Goal: Information Seeking & Learning: Learn about a topic

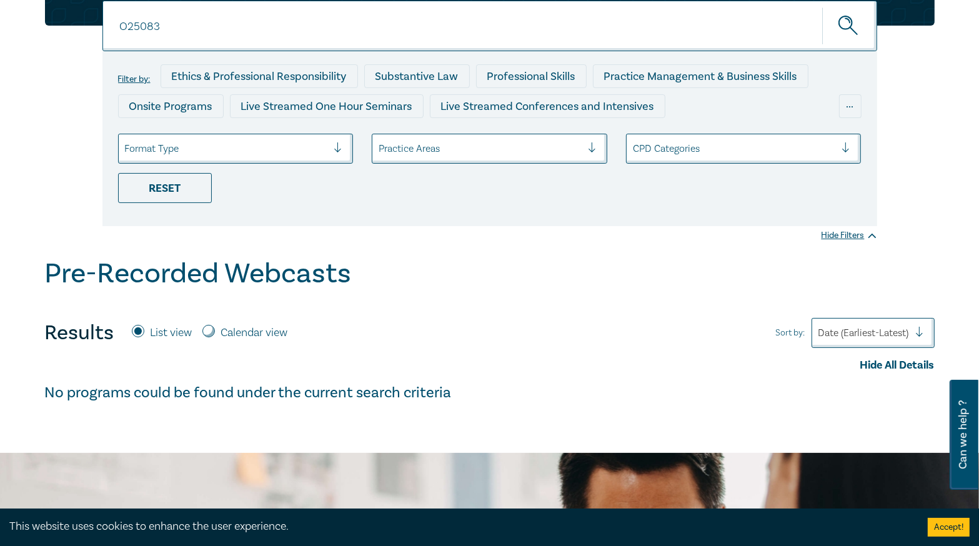
scroll to position [51, 0]
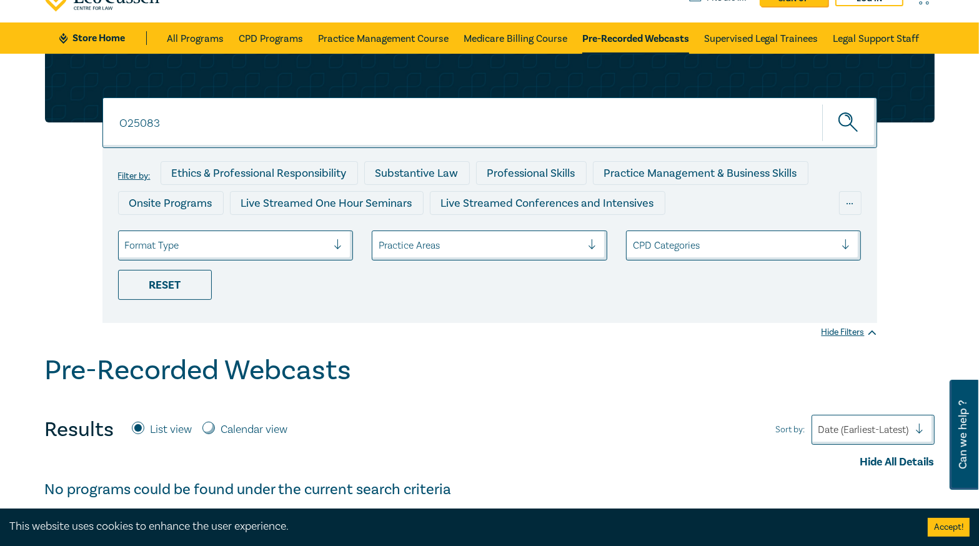
click at [237, 121] on input "O25083" at bounding box center [489, 122] width 775 height 51
click at [822, 104] on button "submit" at bounding box center [849, 123] width 55 height 38
click at [855, 122] on icon "submit" at bounding box center [849, 123] width 22 height 22
click at [164, 129] on input "O25083" at bounding box center [489, 122] width 775 height 51
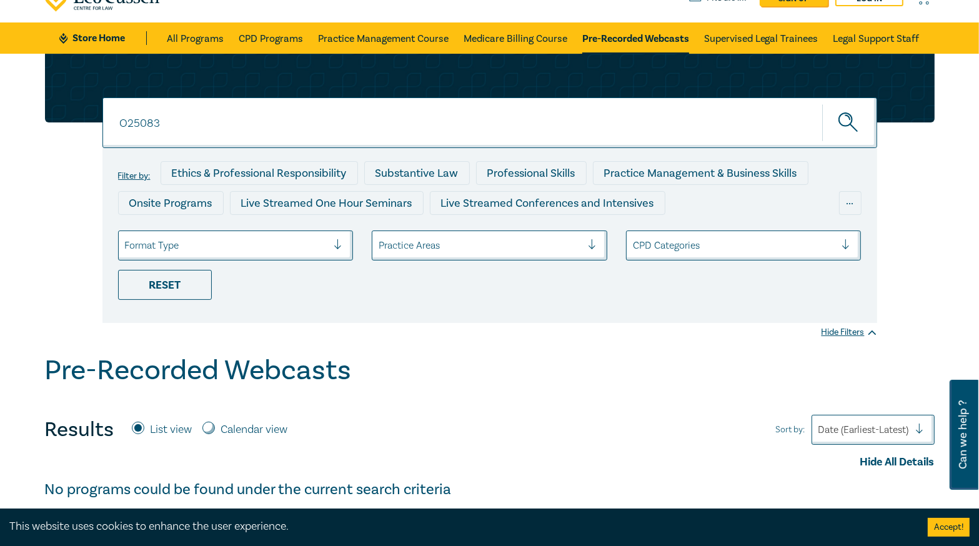
paste input "4"
type input "O25084"
click at [822, 104] on button "submit" at bounding box center [849, 123] width 55 height 38
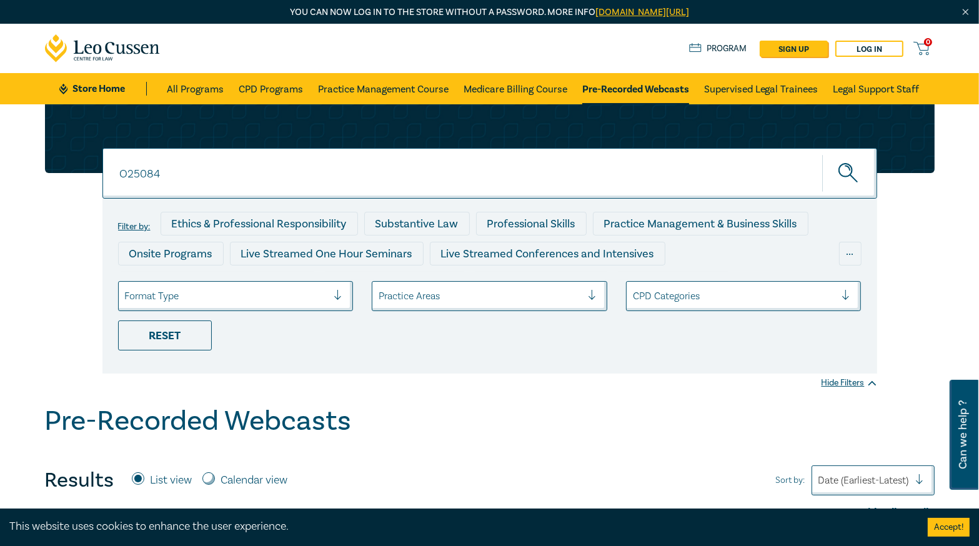
click at [642, 94] on link "Pre-Recorded Webcasts" at bounding box center [635, 88] width 107 height 31
click at [464, 185] on input at bounding box center [489, 173] width 775 height 51
click at [446, 177] on input at bounding box center [489, 173] width 775 height 51
paste input "O25084"
click at [822, 154] on button "submit" at bounding box center [849, 173] width 55 height 38
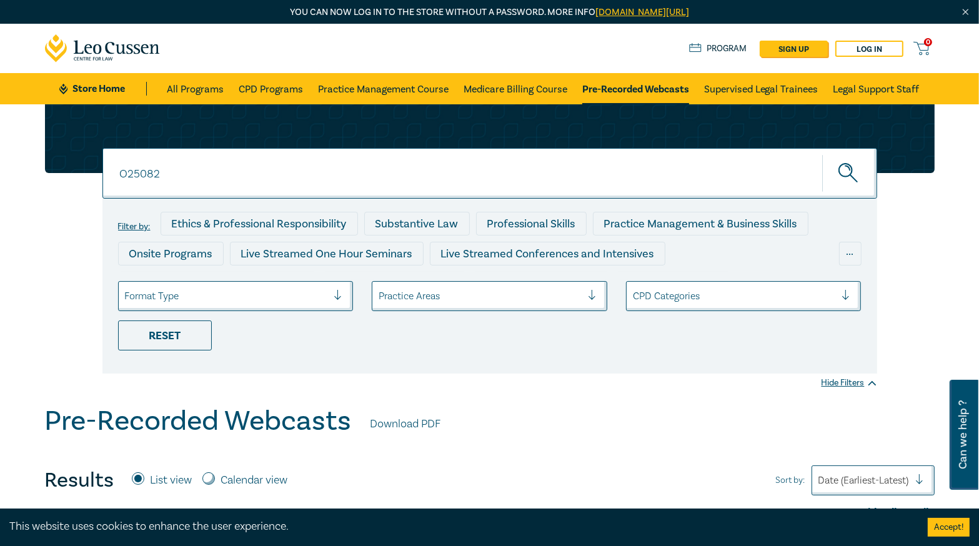
click at [206, 171] on input "O25082" at bounding box center [489, 173] width 775 height 51
click at [822, 154] on button "submit" at bounding box center [849, 173] width 55 height 38
click at [277, 179] on input "O25083" at bounding box center [489, 173] width 775 height 51
click at [822, 154] on button "submit" at bounding box center [849, 173] width 55 height 38
click at [215, 183] on input "O25083" at bounding box center [489, 173] width 775 height 51
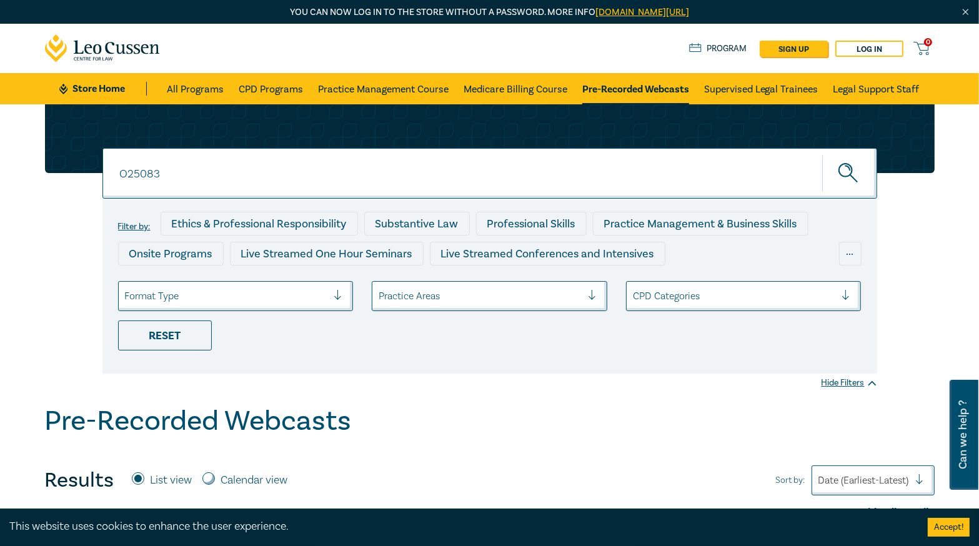
click at [867, 172] on button "submit" at bounding box center [849, 173] width 55 height 38
click at [632, 172] on input "O25083" at bounding box center [489, 173] width 775 height 51
type input "O25084"
click at [822, 154] on button "submit" at bounding box center [849, 173] width 55 height 38
click at [727, 172] on input "O25084" at bounding box center [489, 173] width 775 height 51
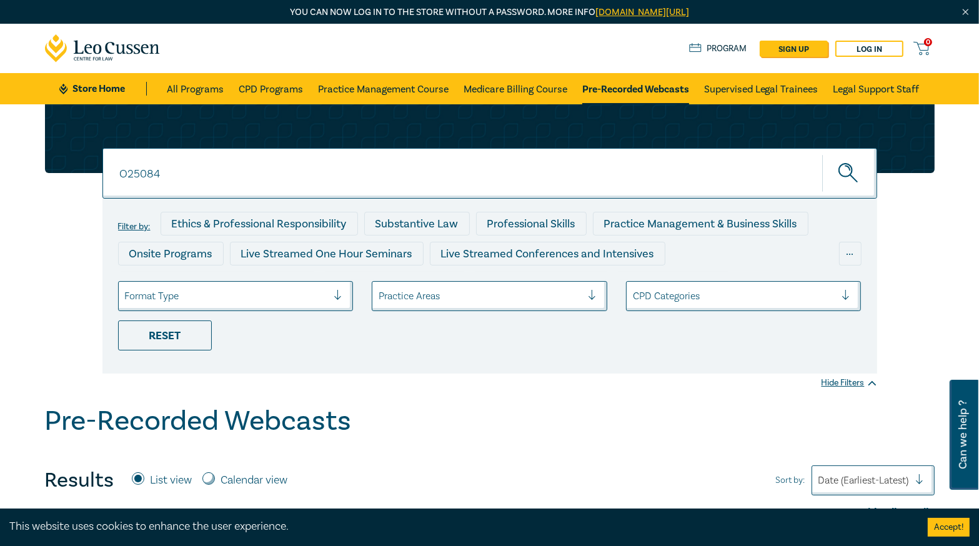
click at [855, 175] on icon "submit" at bounding box center [849, 174] width 22 height 22
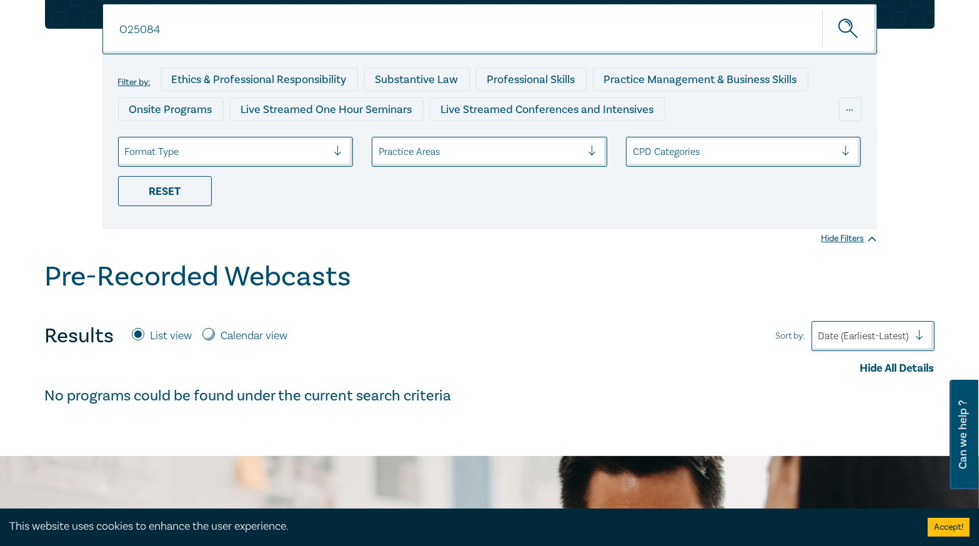
scroll to position [50, 0]
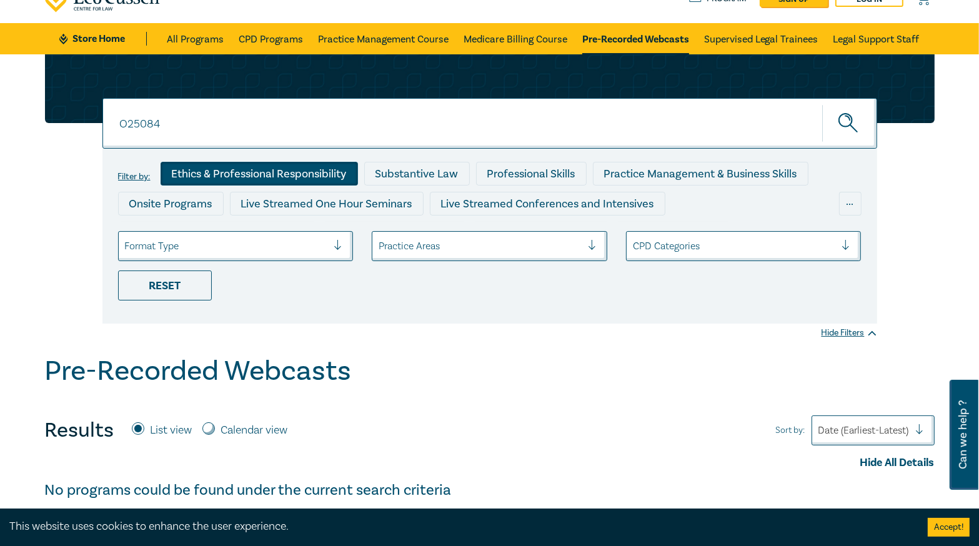
click at [224, 175] on div "Ethics & Professional Responsibility" at bounding box center [259, 174] width 197 height 24
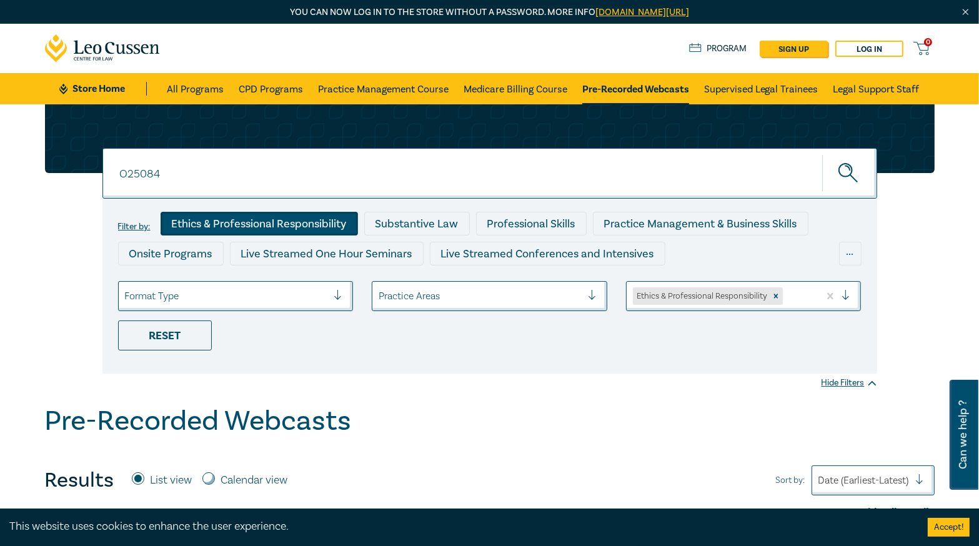
scroll to position [200, 0]
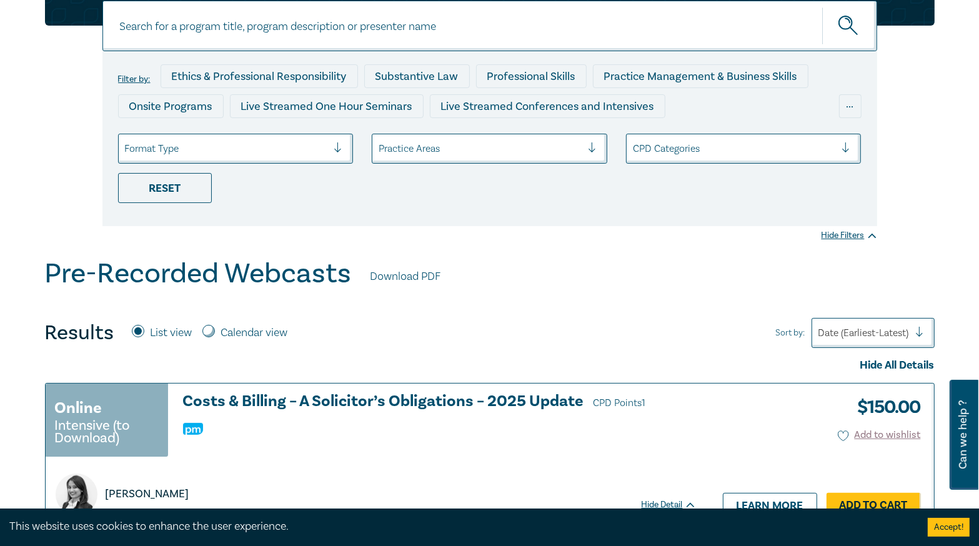
scroll to position [50, 0]
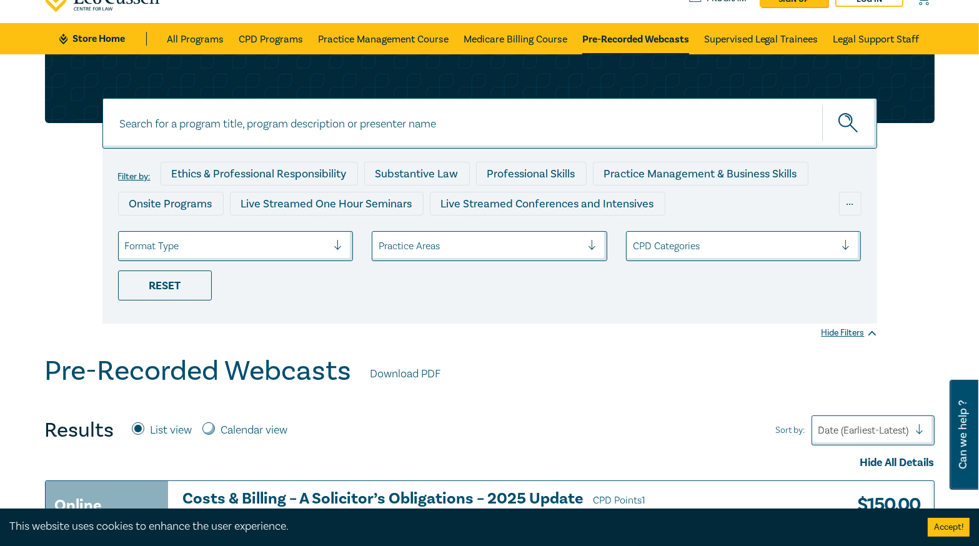
click at [225, 129] on input at bounding box center [489, 123] width 775 height 51
paste input "O25084"
click at [822, 104] on button "submit" at bounding box center [849, 123] width 55 height 38
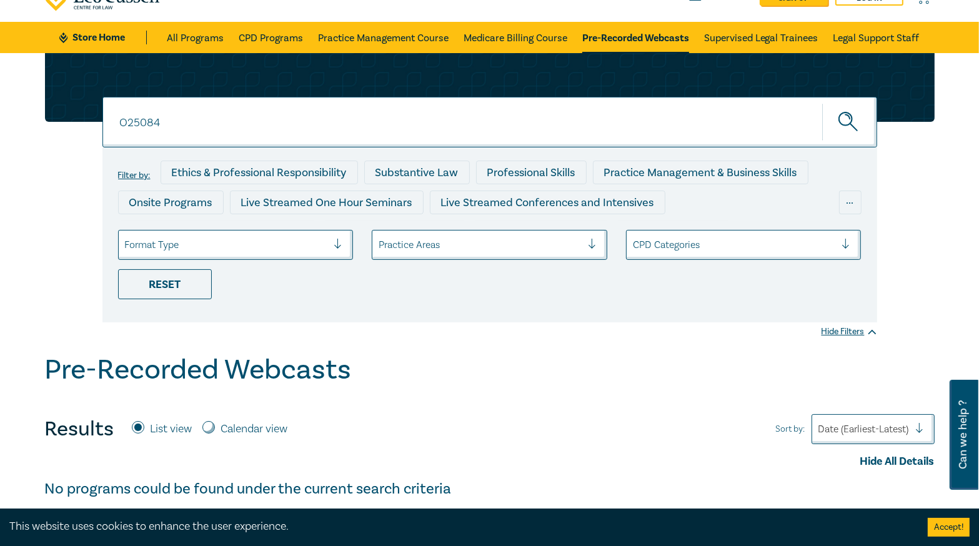
scroll to position [50, 0]
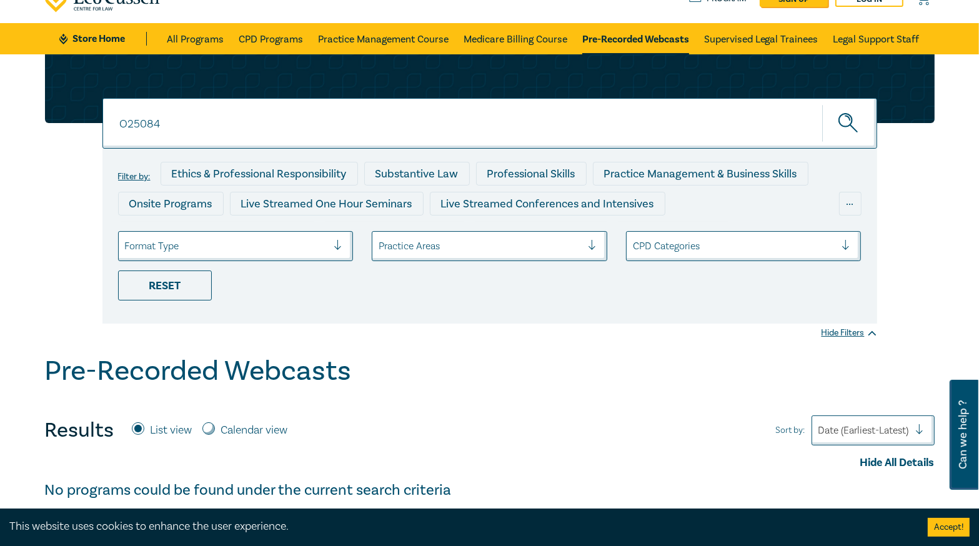
click at [171, 130] on input "O25084" at bounding box center [489, 123] width 775 height 51
click at [822, 104] on button "submit" at bounding box center [849, 123] width 55 height 38
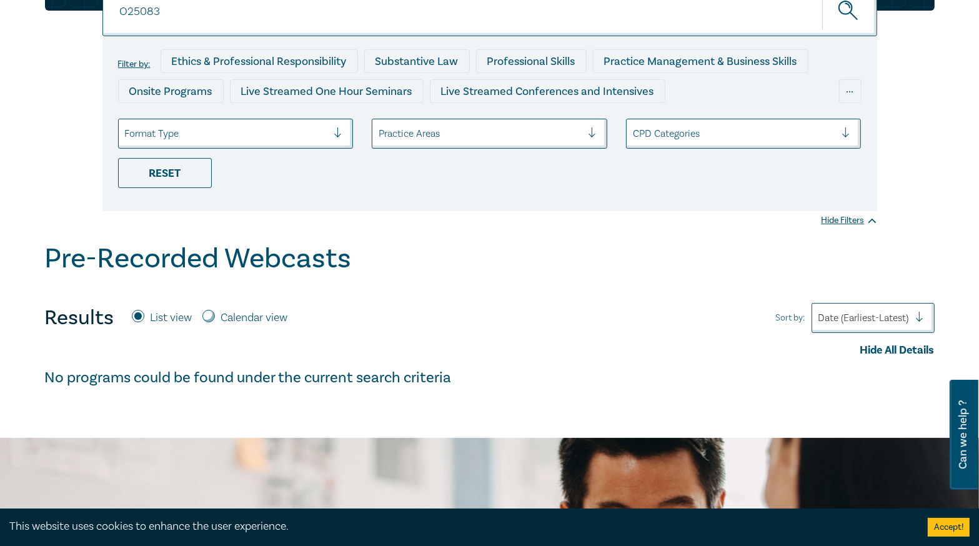
scroll to position [100, 0]
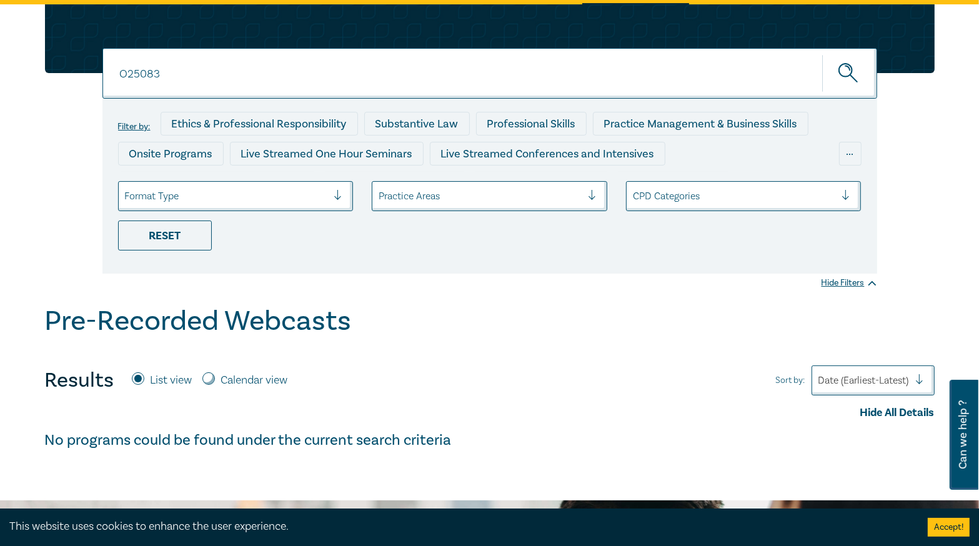
click at [210, 72] on input "O25083" at bounding box center [489, 73] width 775 height 51
click at [210, 72] on input "O25082" at bounding box center [489, 73] width 775 height 51
type input "O25082"
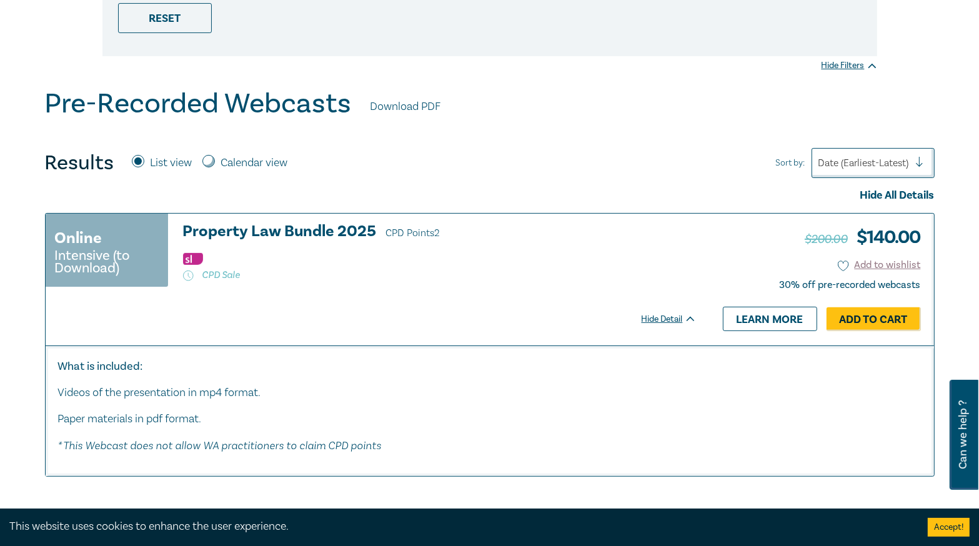
scroll to position [400, 0]
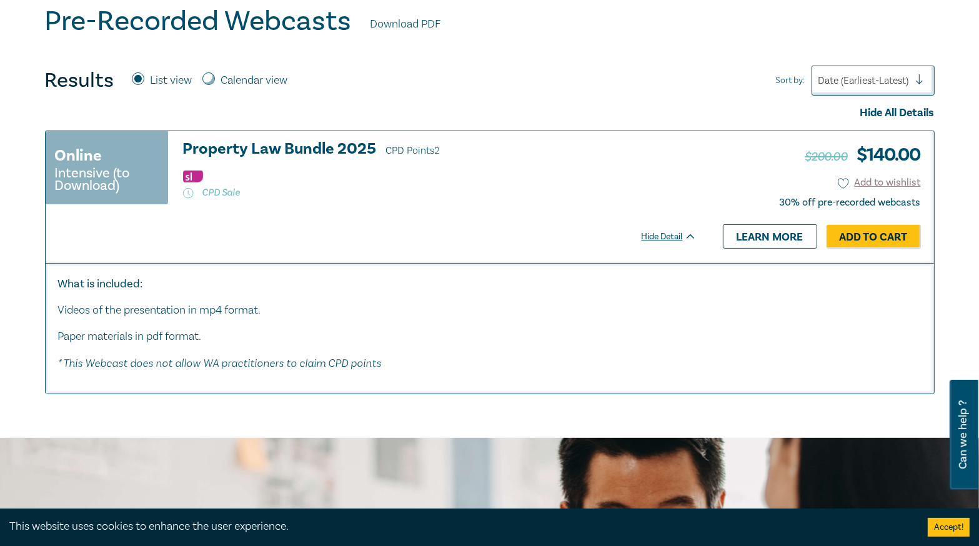
click at [315, 152] on h3 "Property Law Bundle 2025 CPD Points 2" at bounding box center [440, 150] width 514 height 19
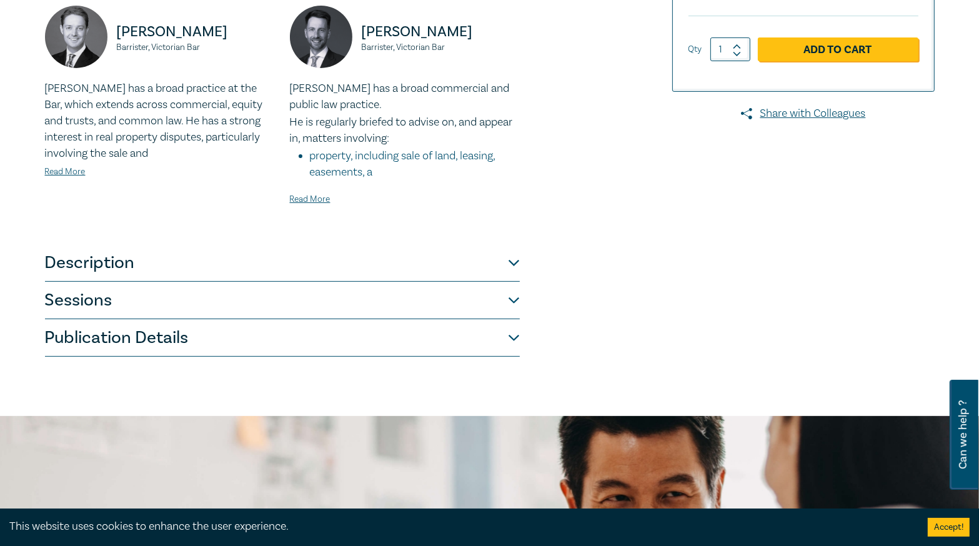
scroll to position [350, 0]
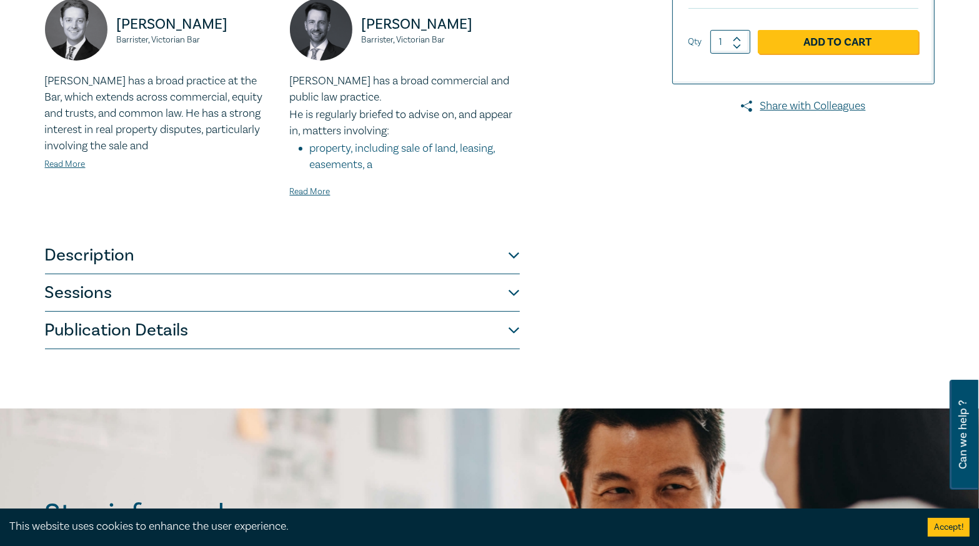
click at [435, 327] on button "Publication Details" at bounding box center [282, 330] width 475 height 37
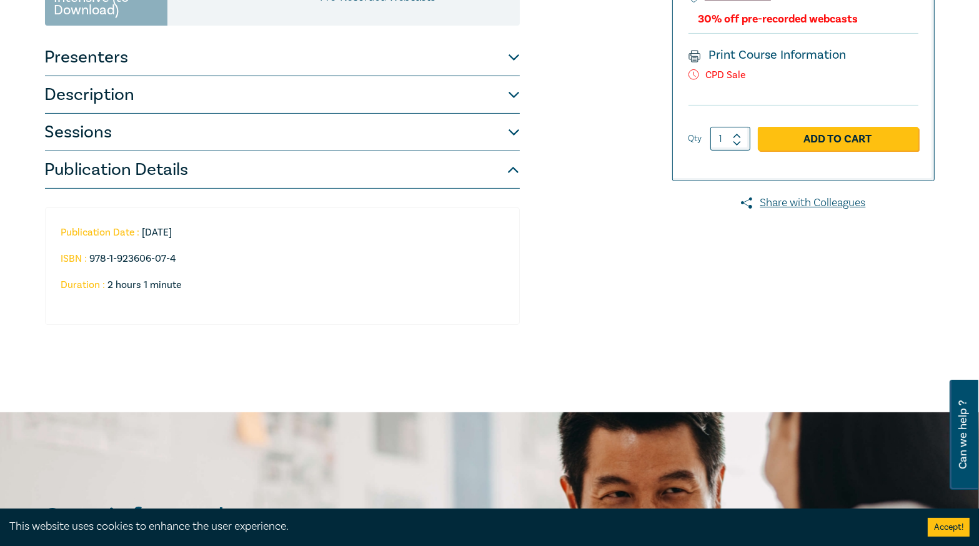
scroll to position [250, 0]
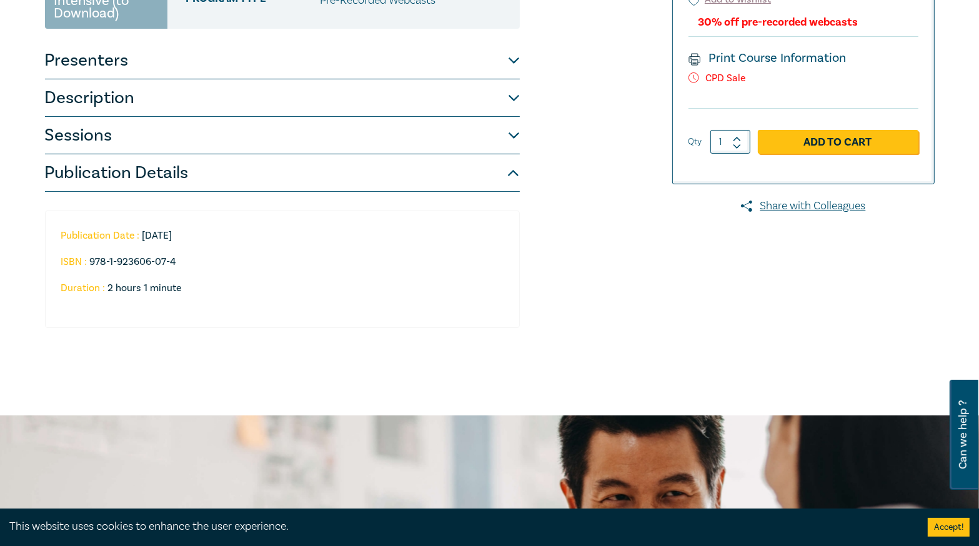
click at [377, 142] on button "Sessions" at bounding box center [282, 135] width 475 height 37
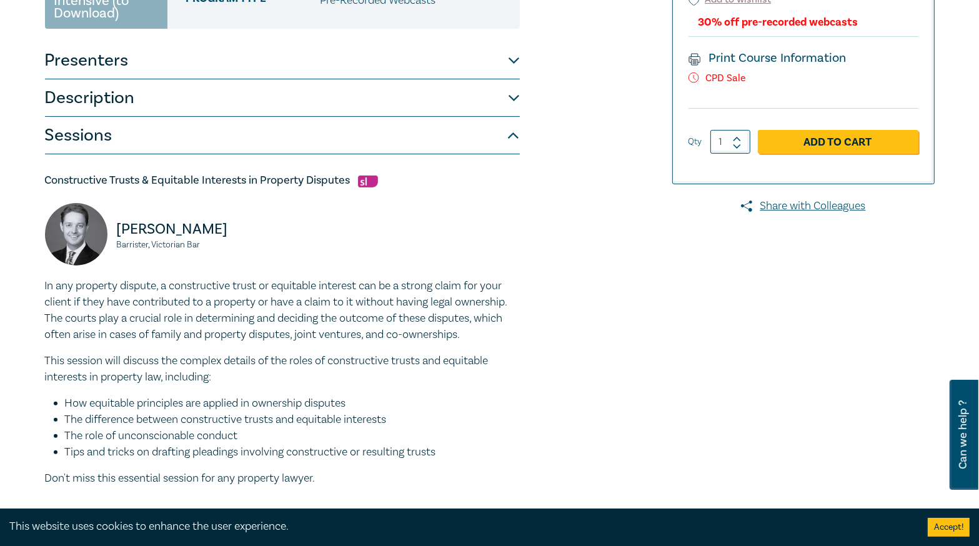
click at [409, 98] on button "Description" at bounding box center [282, 97] width 475 height 37
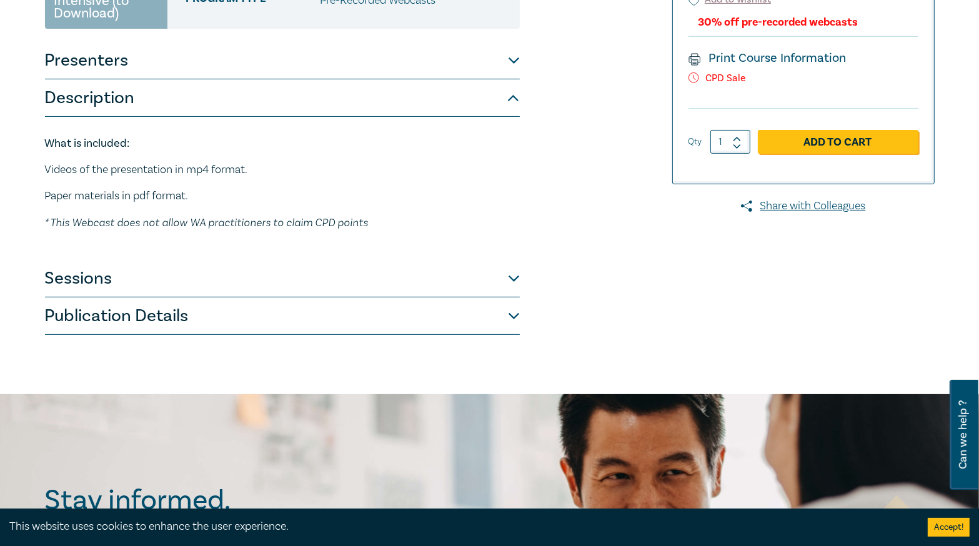
click at [414, 66] on button "Presenters" at bounding box center [282, 60] width 475 height 37
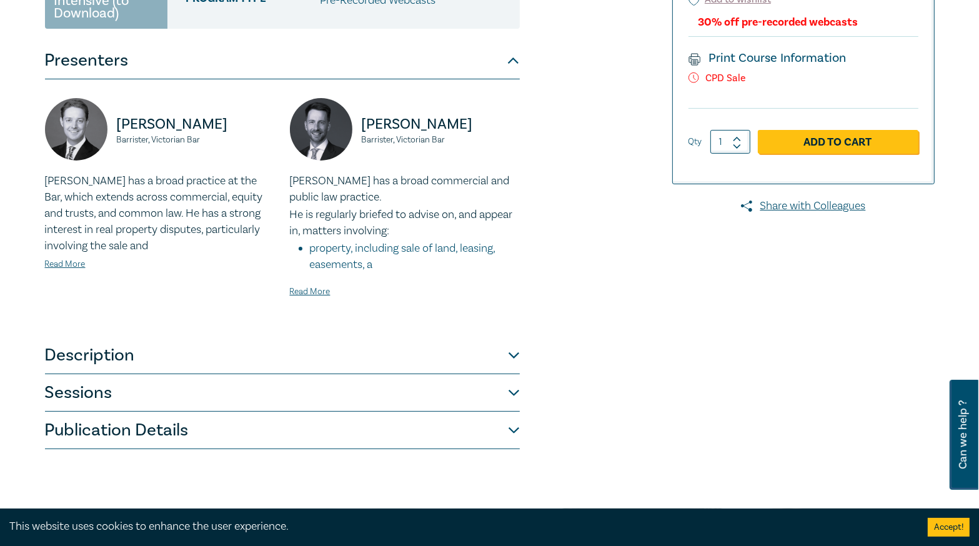
click at [414, 66] on button "Presenters" at bounding box center [282, 60] width 475 height 37
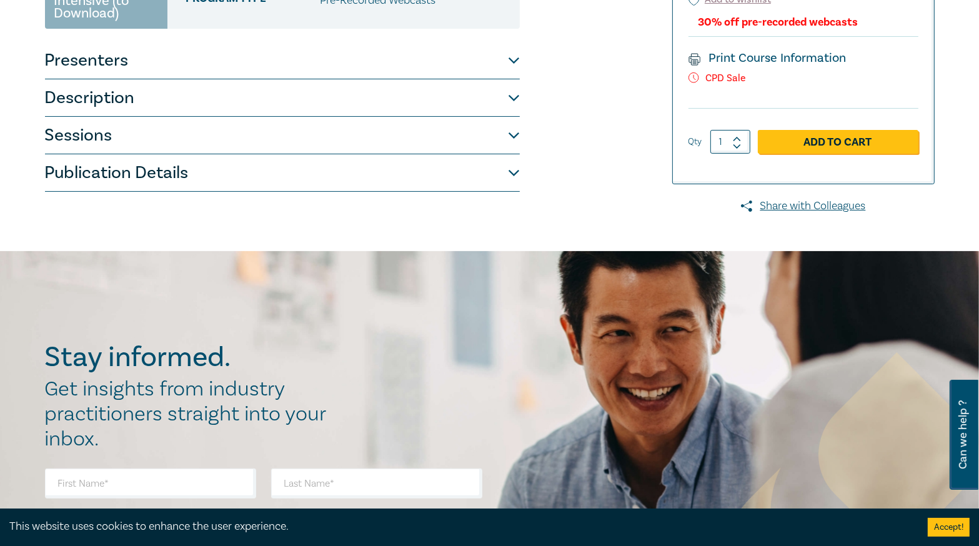
click at [408, 90] on button "Description" at bounding box center [282, 97] width 475 height 37
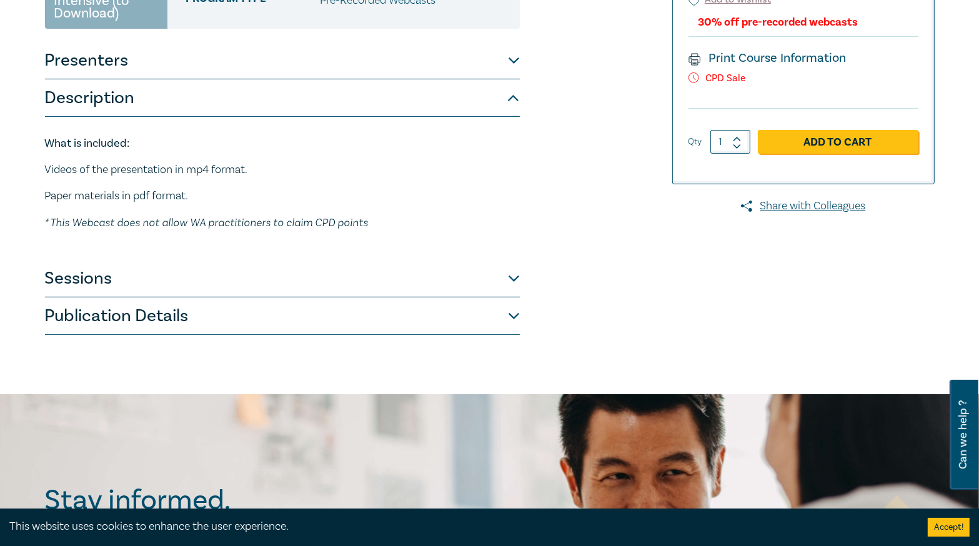
click at [404, 96] on button "Description" at bounding box center [282, 97] width 475 height 37
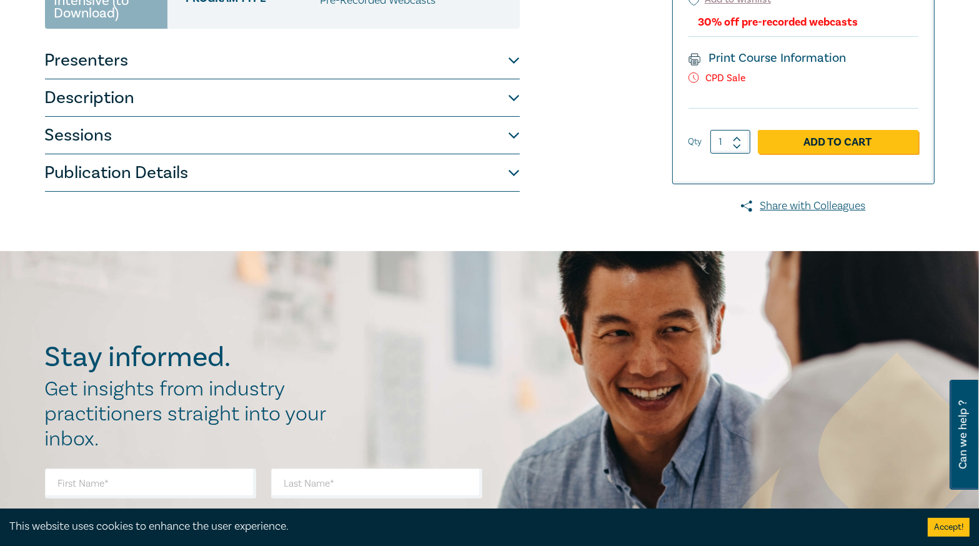
click at [380, 147] on button "Sessions" at bounding box center [282, 135] width 475 height 37
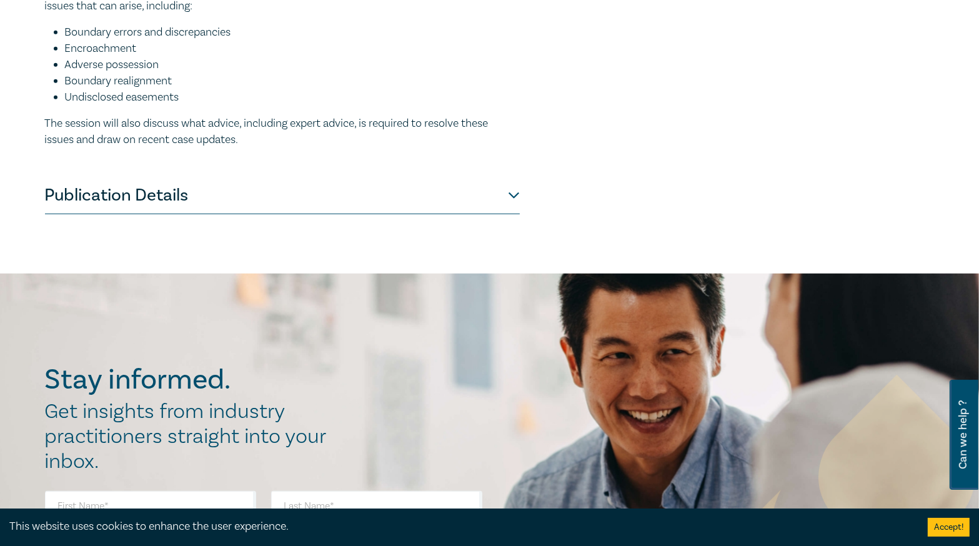
click at [389, 200] on button "Publication Details" at bounding box center [282, 195] width 475 height 37
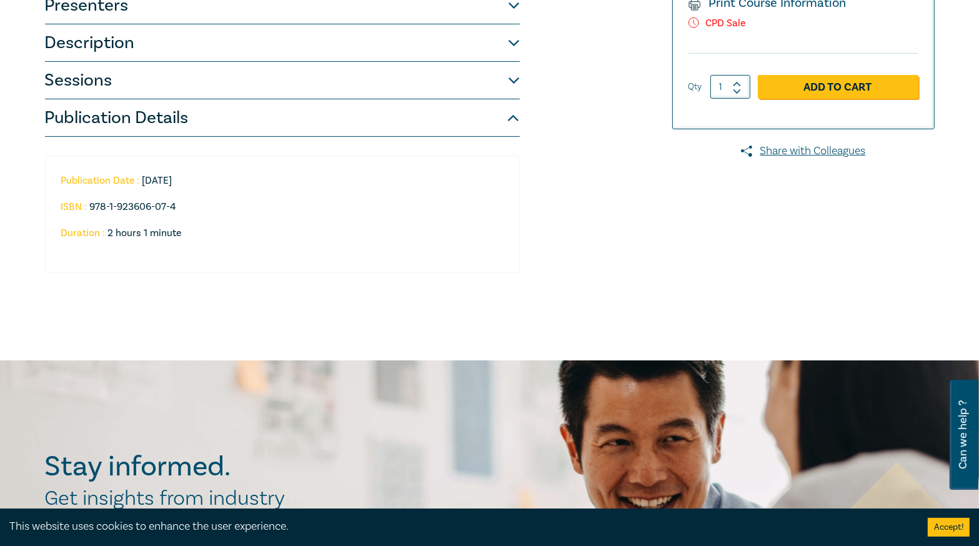
scroll to position [192, 0]
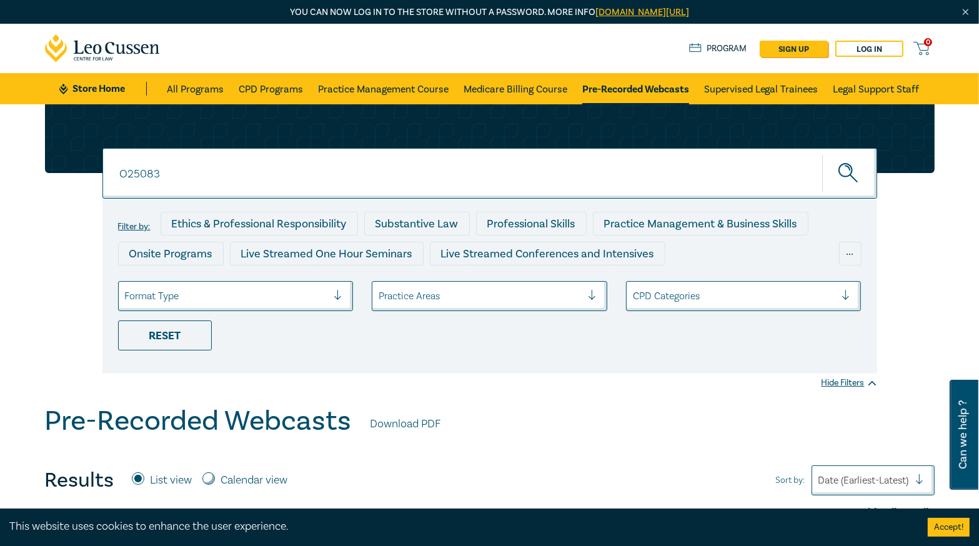
click at [182, 166] on input "O25083" at bounding box center [489, 173] width 775 height 51
type input "O25084"
click at [822, 154] on button "submit" at bounding box center [849, 173] width 55 height 38
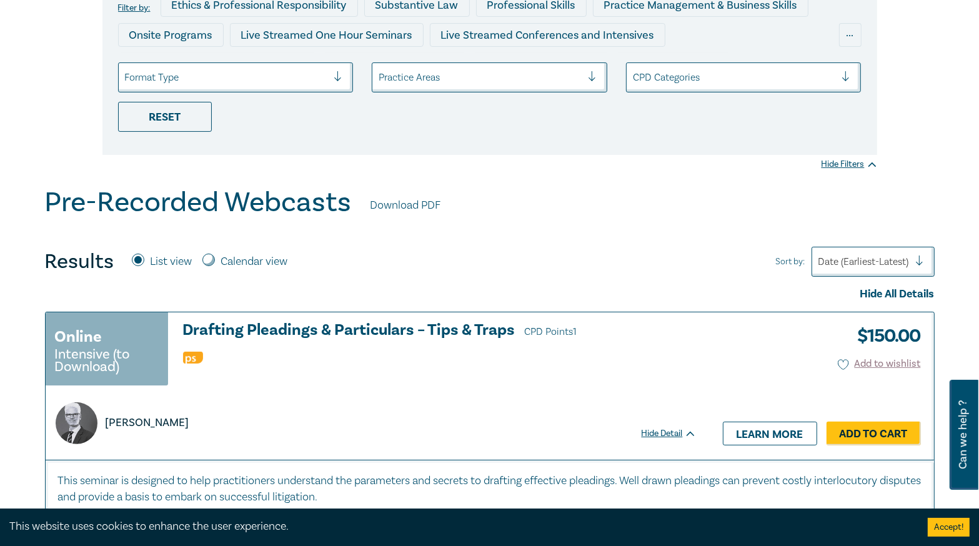
scroll to position [300, 0]
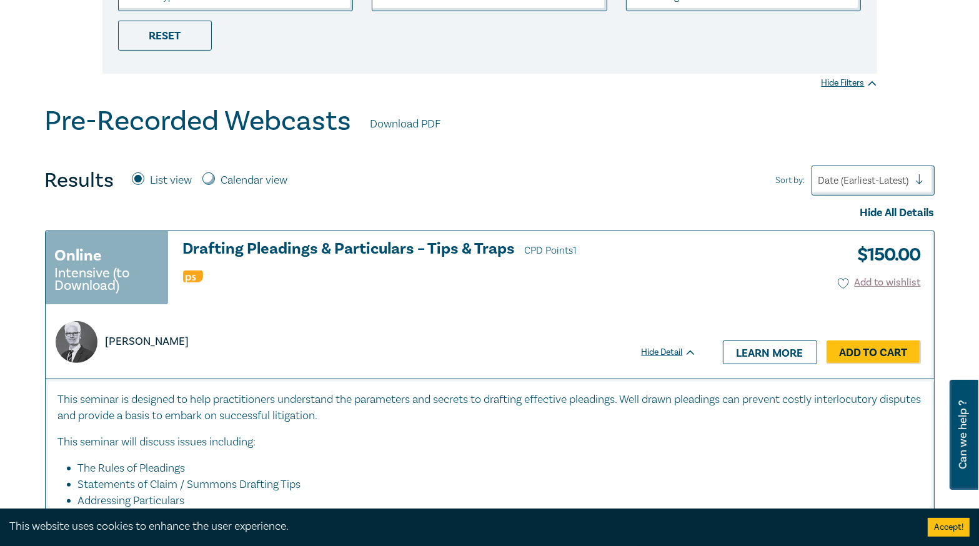
click at [325, 249] on h3 "Drafting Pleadings & Particulars – Tips & Traps CPD Points 1" at bounding box center [440, 250] width 514 height 19
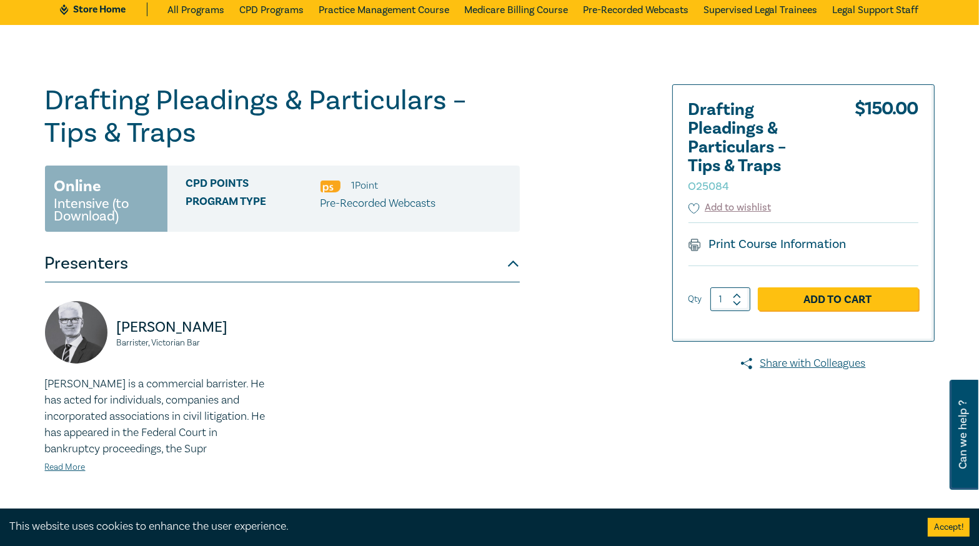
scroll to position [200, 0]
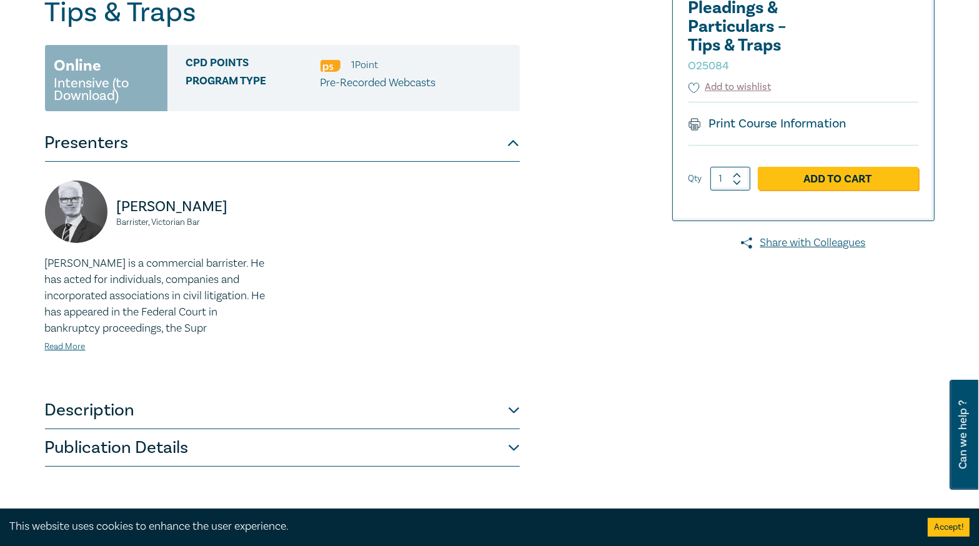
click at [390, 404] on button "Description" at bounding box center [282, 410] width 475 height 37
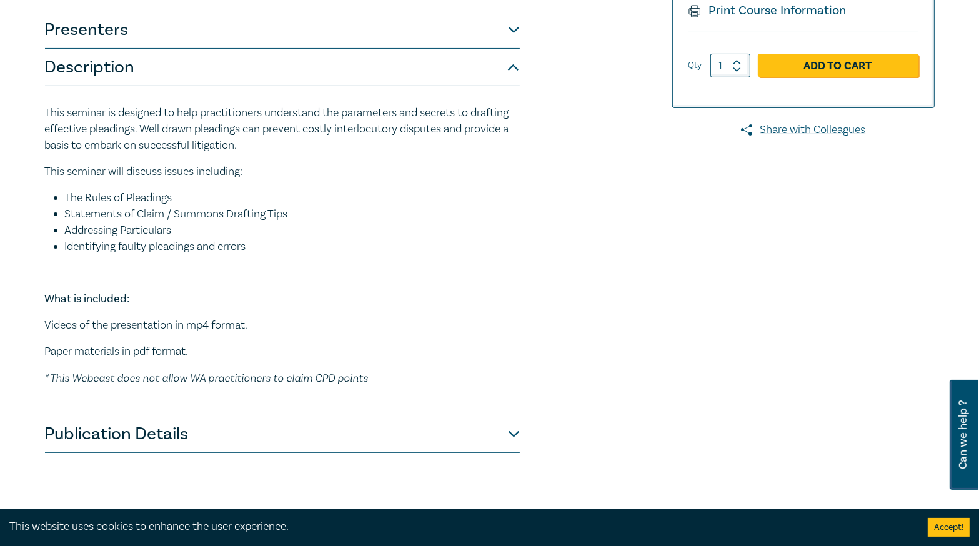
scroll to position [400, 0]
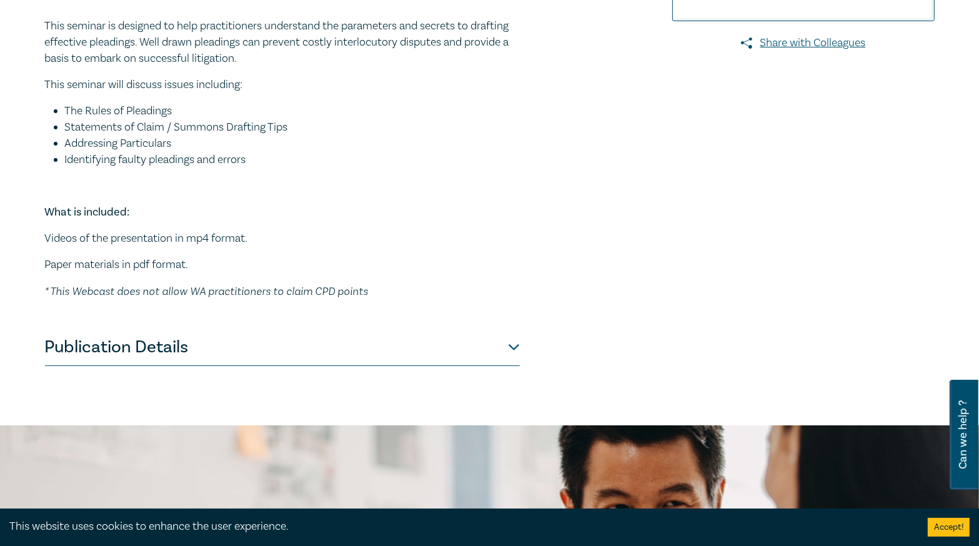
click at [349, 361] on button "Publication Details" at bounding box center [282, 347] width 475 height 37
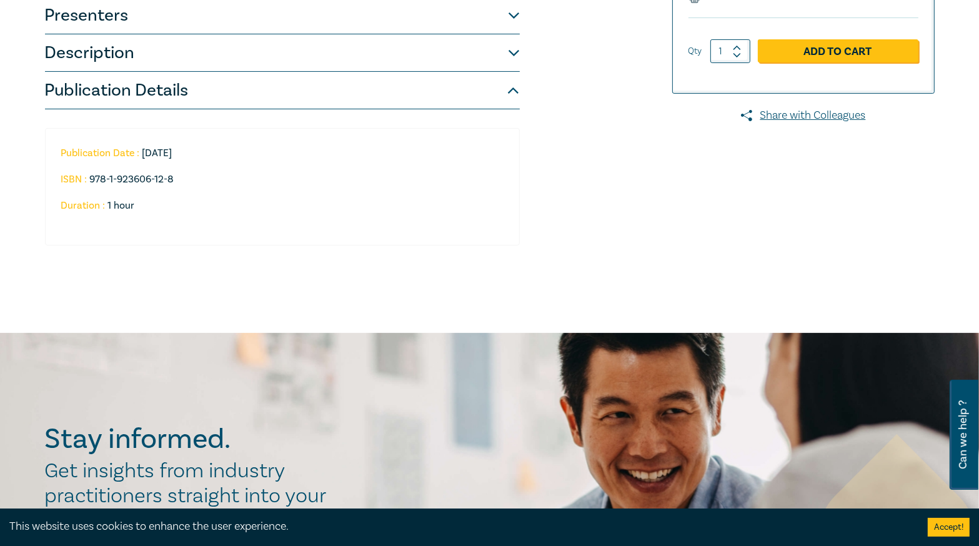
scroll to position [200, 0]
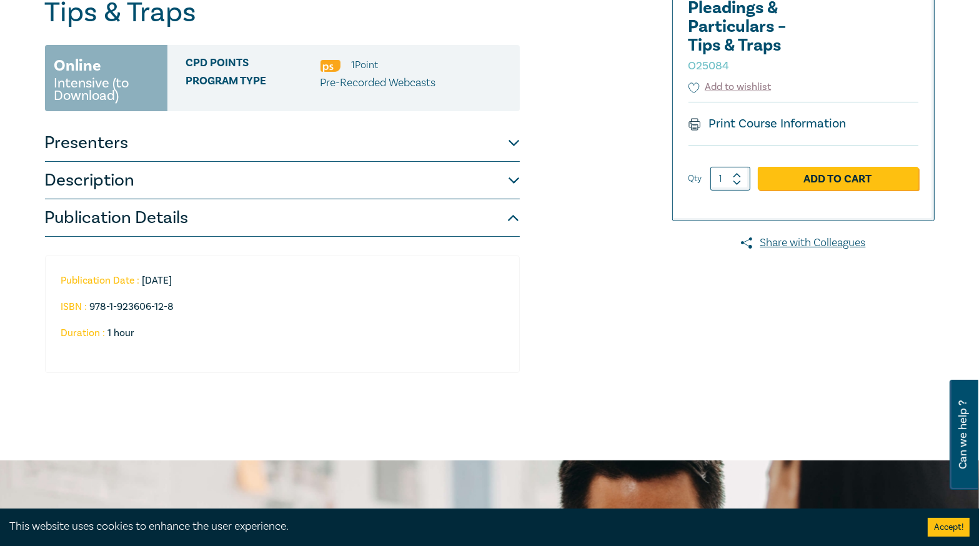
click at [325, 225] on button "Publication Details" at bounding box center [282, 217] width 475 height 37
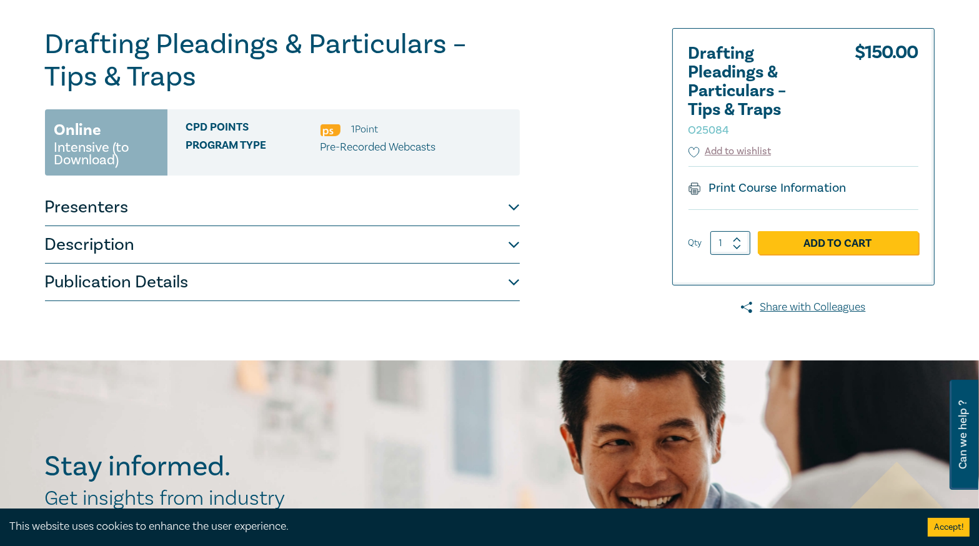
scroll to position [50, 0]
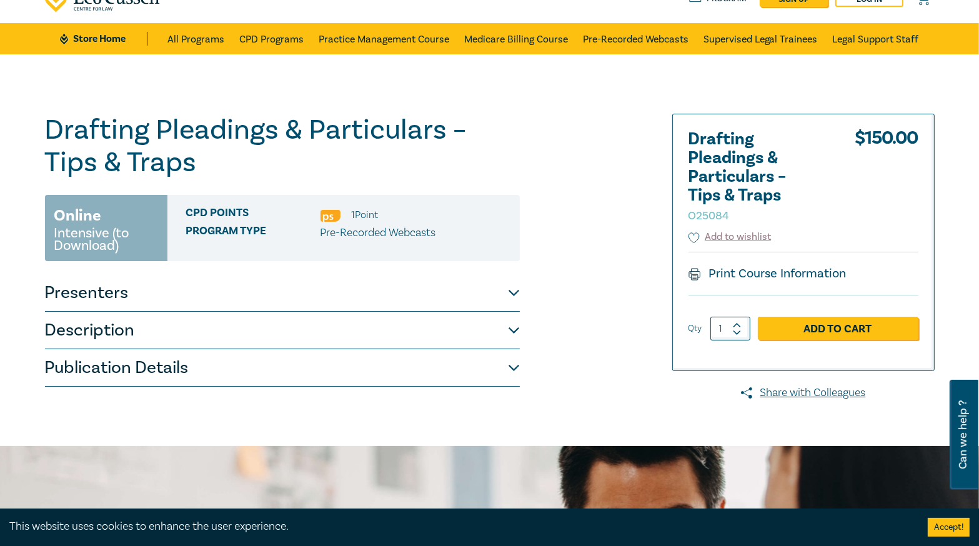
click at [345, 324] on button "Description" at bounding box center [282, 330] width 475 height 37
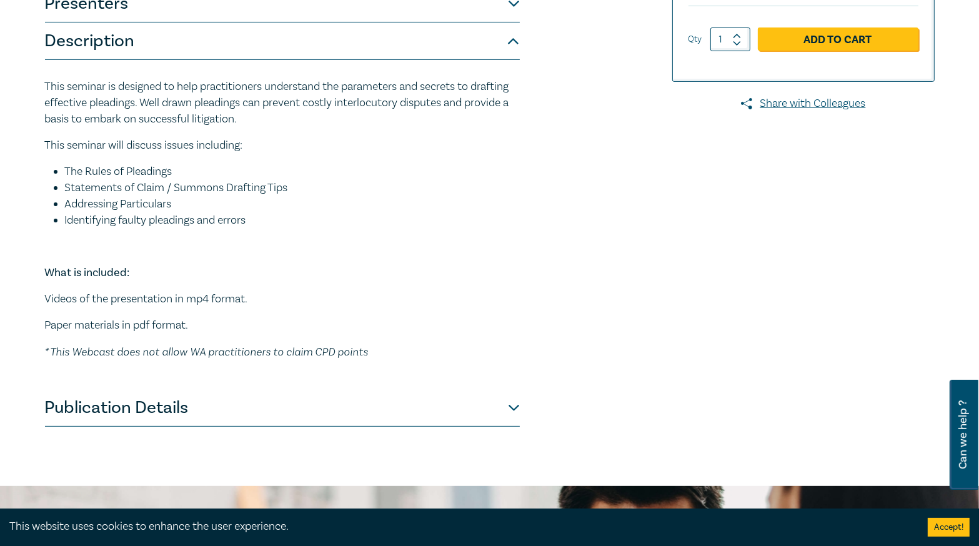
scroll to position [200, 0]
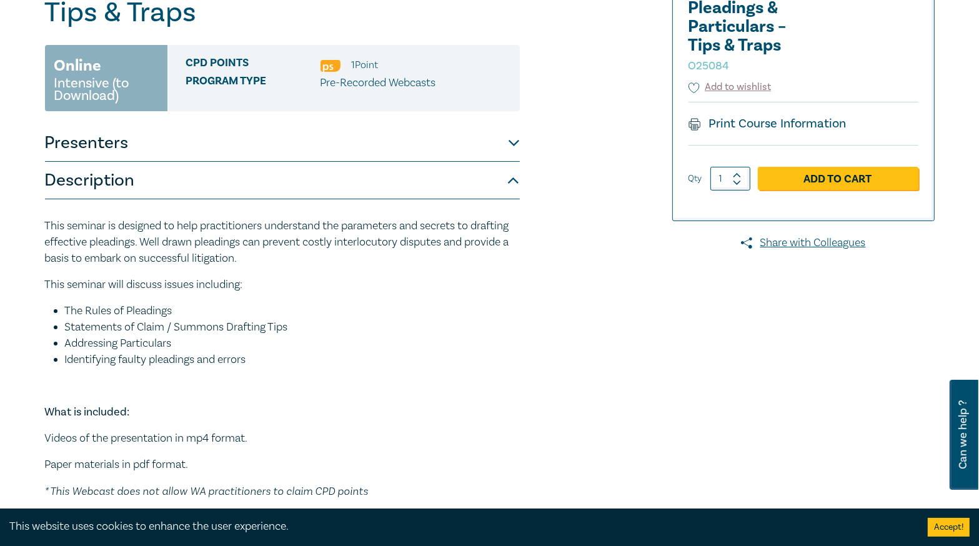
click at [336, 156] on button "Presenters" at bounding box center [282, 142] width 475 height 37
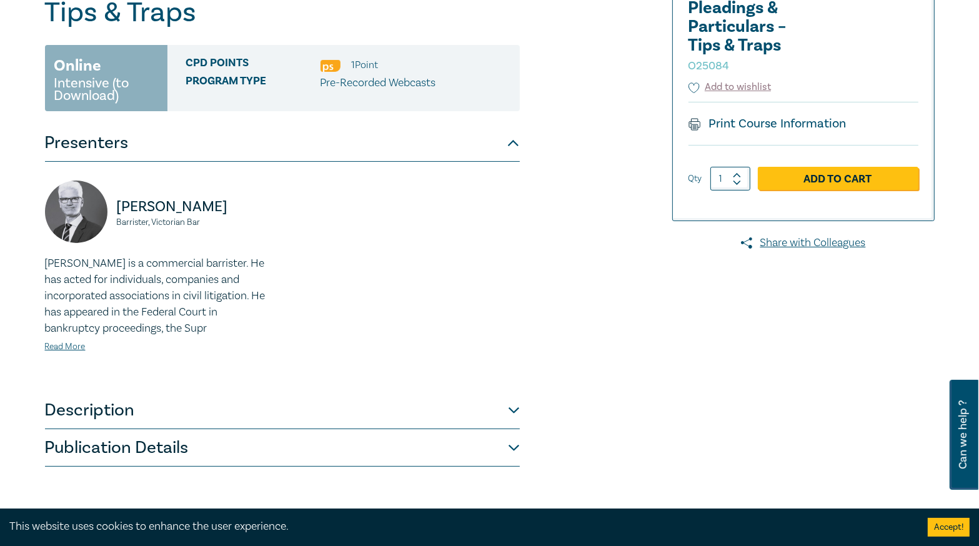
click at [275, 428] on button "Description" at bounding box center [282, 410] width 475 height 37
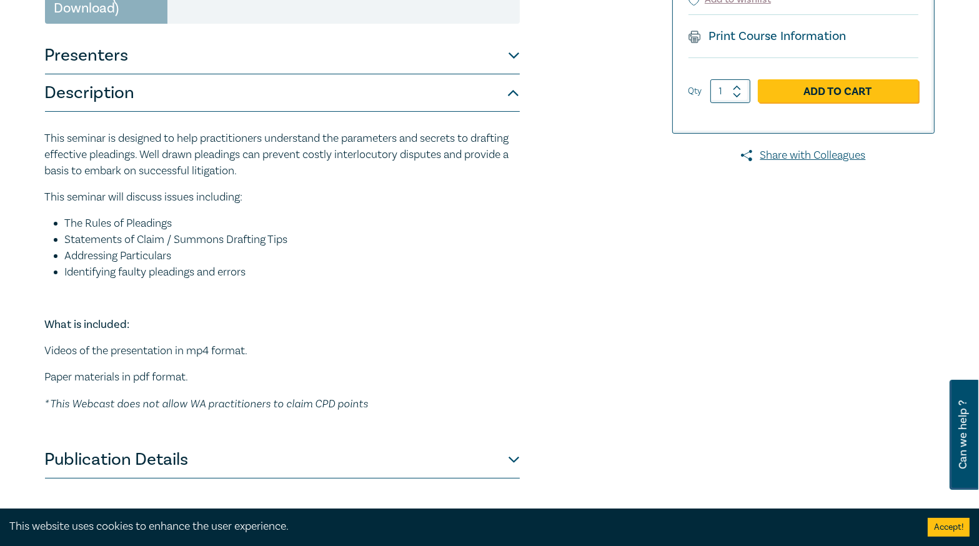
scroll to position [350, 0]
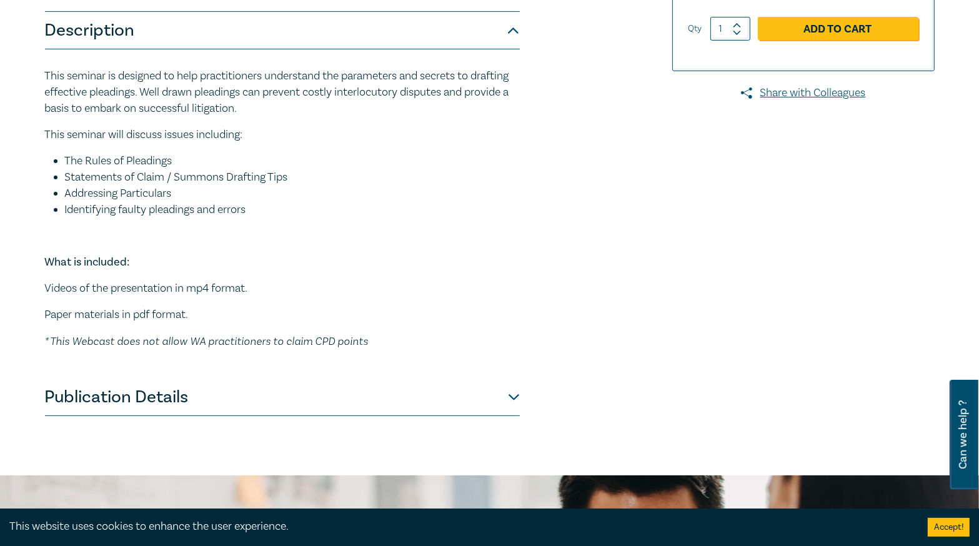
click at [281, 405] on button "Publication Details" at bounding box center [282, 397] width 475 height 37
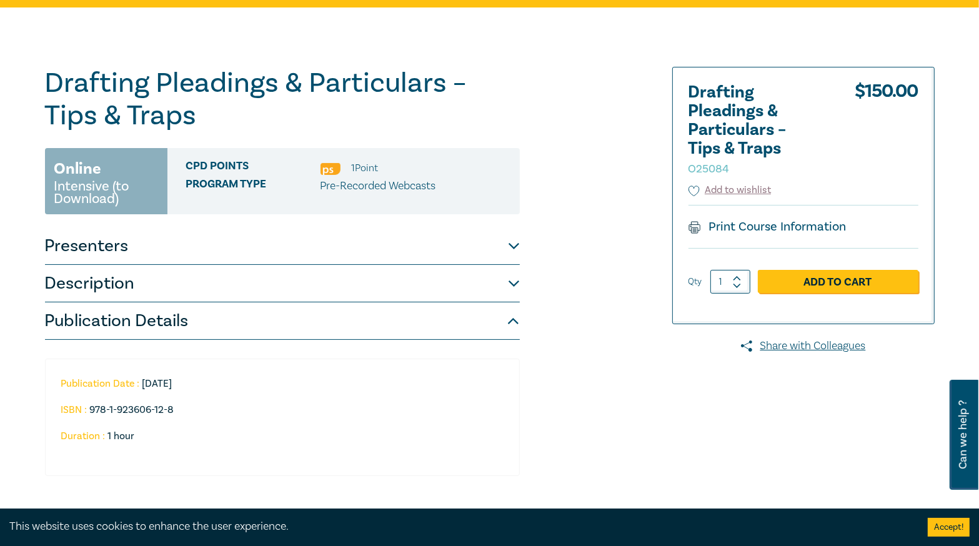
scroll to position [0, 0]
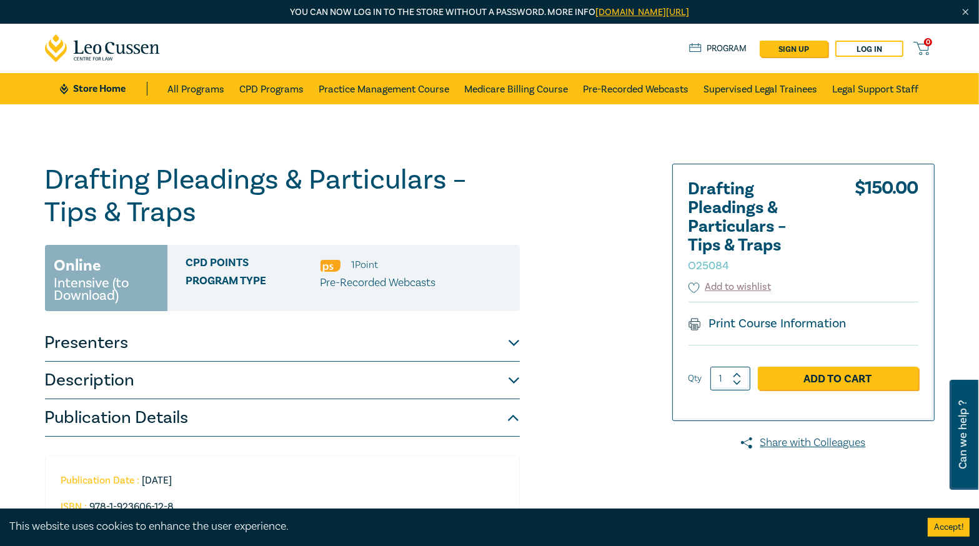
click at [219, 175] on h1 "Drafting Pleadings & Particulars – Tips & Traps O25084" at bounding box center [282, 196] width 475 height 65
click at [642, 87] on link "Pre-Recorded Webcasts" at bounding box center [636, 88] width 106 height 31
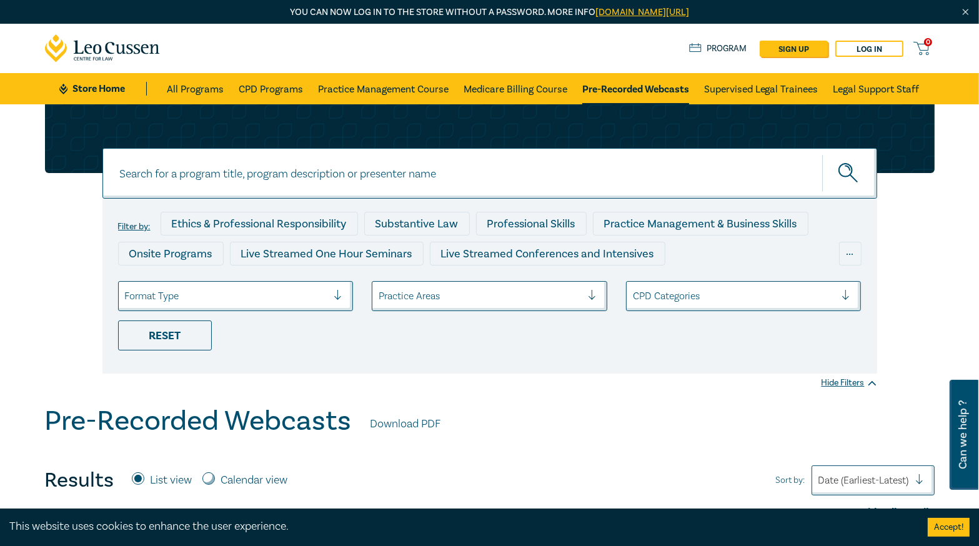
click at [239, 182] on input at bounding box center [489, 173] width 775 height 51
paste input "O25082"
type input "O25084"
click at [822, 154] on button "submit" at bounding box center [849, 173] width 55 height 38
click at [554, 390] on div "O25084 O25084 Filter by: Ethics & Professional Responsibility Substantive Law P…" at bounding box center [489, 254] width 979 height 300
